Goal: Information Seeking & Learning: Learn about a topic

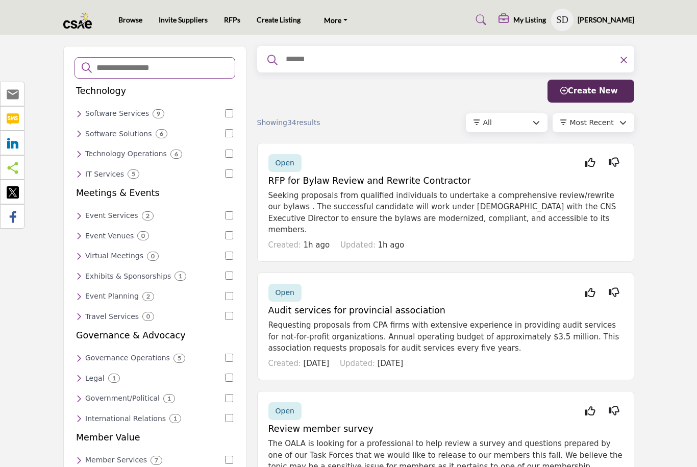
click at [285, 167] on span "Open" at bounding box center [285, 163] width 19 height 8
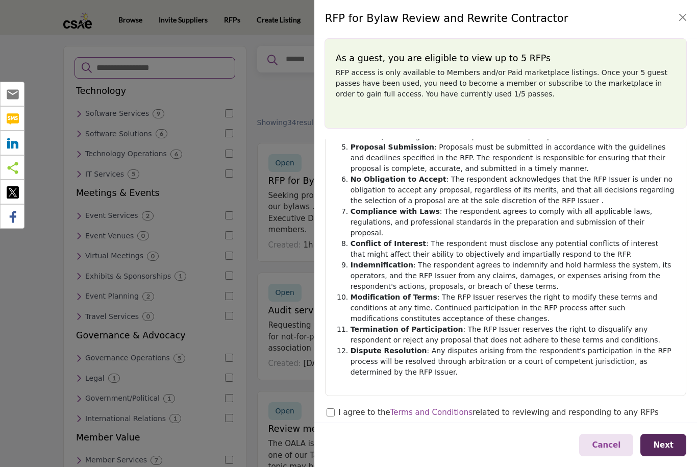
scroll to position [217, 0]
click at [673, 439] on button "Next" at bounding box center [664, 445] width 46 height 23
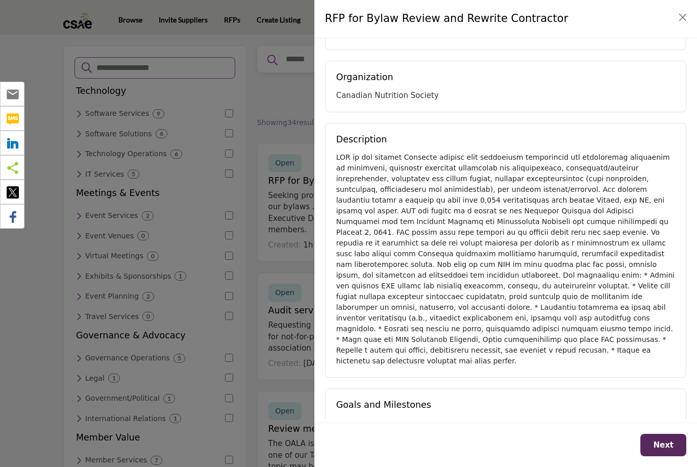
scroll to position [89, 0]
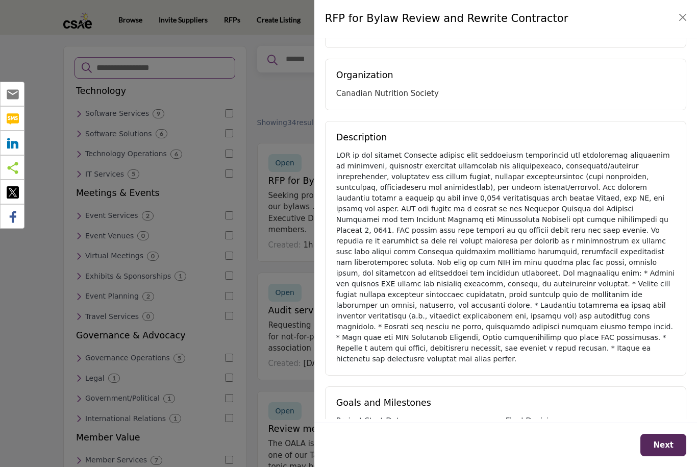
click at [286, 101] on div at bounding box center [348, 233] width 697 height 467
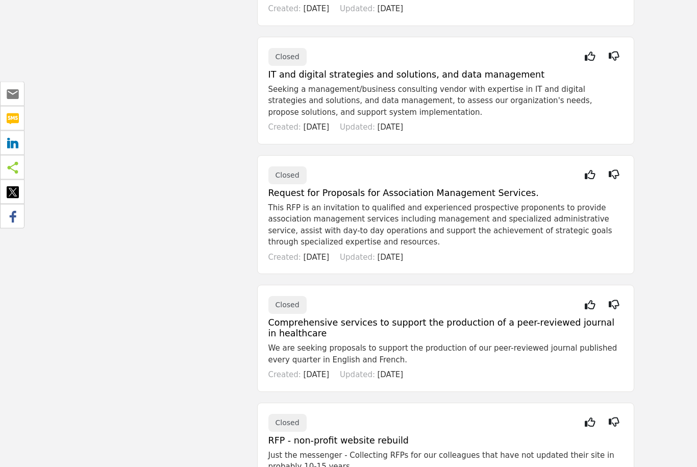
scroll to position [1844, 0]
click at [411, 187] on h5 "Request for Proposals for Association Management Services." at bounding box center [445, 192] width 355 height 11
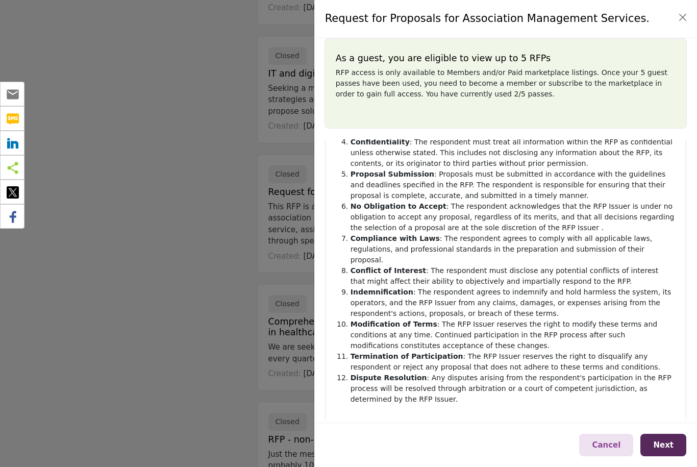
scroll to position [190, 0]
click at [675, 457] on button "Next" at bounding box center [664, 445] width 46 height 23
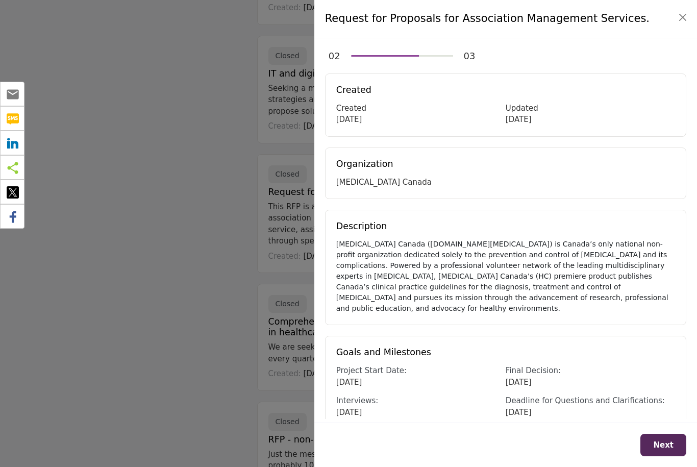
click at [685, 14] on button "Close" at bounding box center [683, 17] width 14 height 14
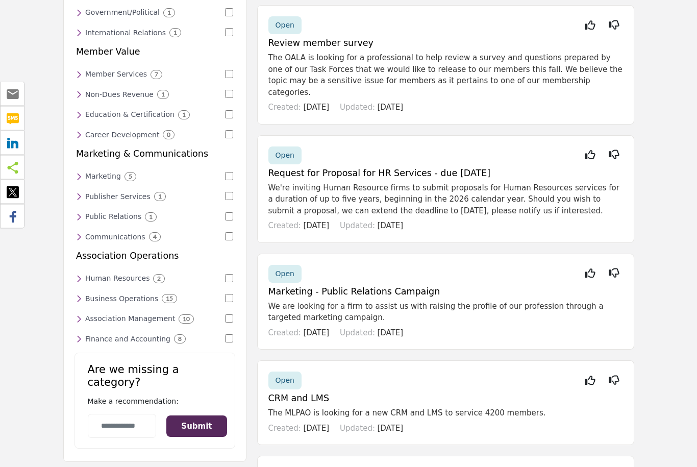
scroll to position [386, 0]
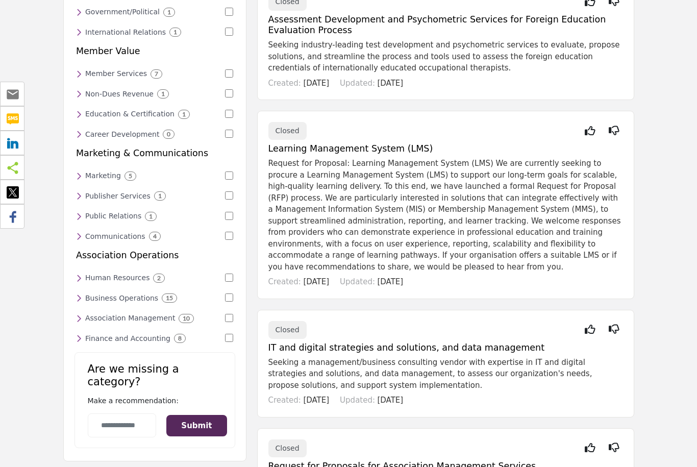
click at [201, 415] on button "Submit" at bounding box center [196, 426] width 60 height 22
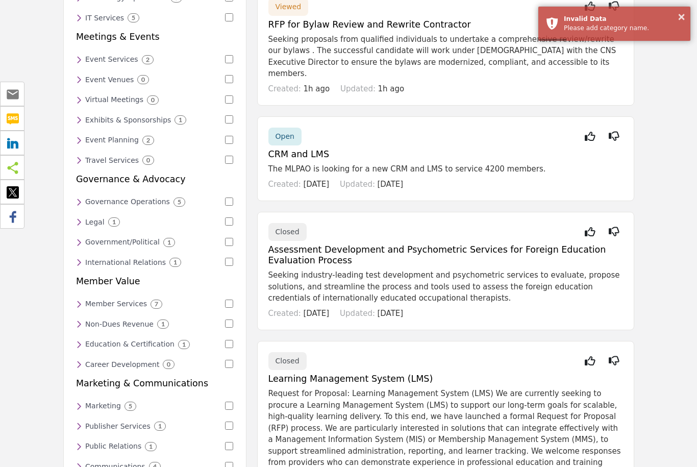
scroll to position [0, 0]
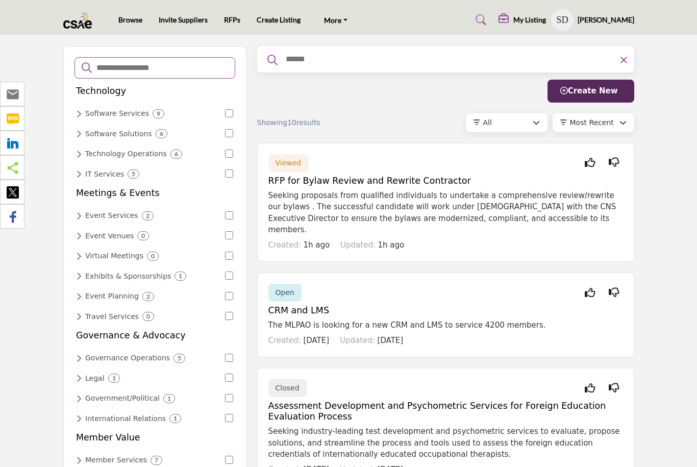
click at [616, 128] on div "Most Recent" at bounding box center [595, 122] width 50 height 11
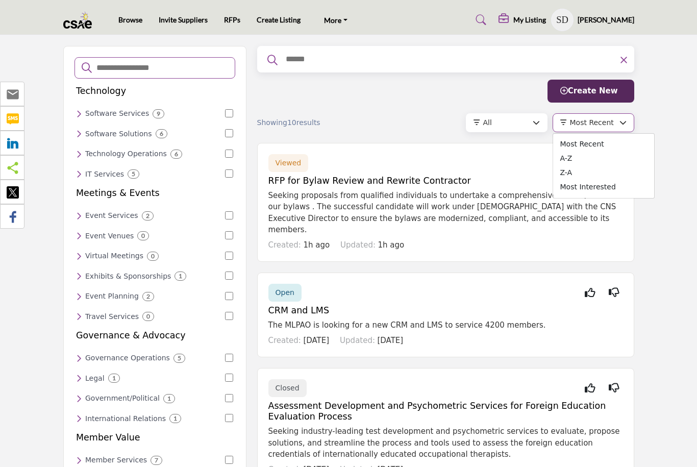
click at [602, 145] on span "Most Recent" at bounding box center [603, 144] width 101 height 14
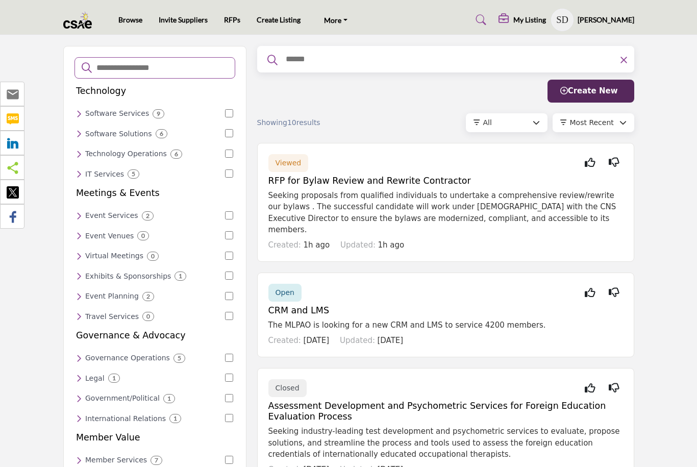
click at [240, 23] on link "RFPs" at bounding box center [232, 19] width 16 height 9
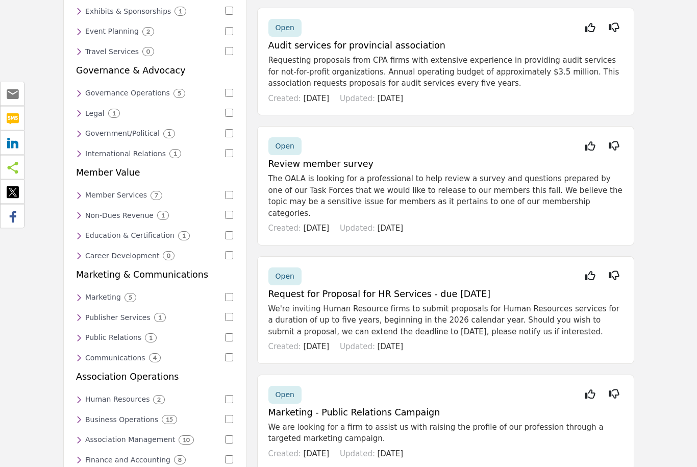
scroll to position [265, 0]
click at [129, 435] on h6 "Association Management" at bounding box center [130, 439] width 90 height 9
click at [154, 466] on p "Association Management" at bounding box center [132, 472] width 90 height 11
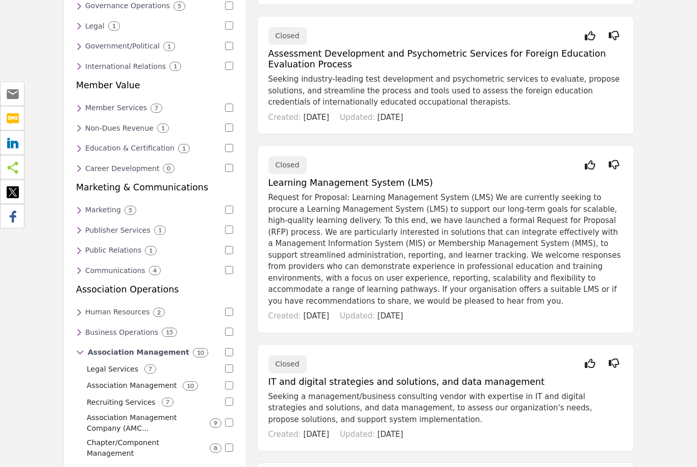
scroll to position [370, 0]
